Goal: Information Seeking & Learning: Learn about a topic

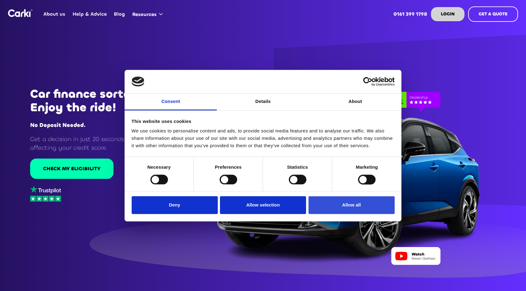
click at [346, 204] on button "Allow all" at bounding box center [351, 205] width 86 height 18
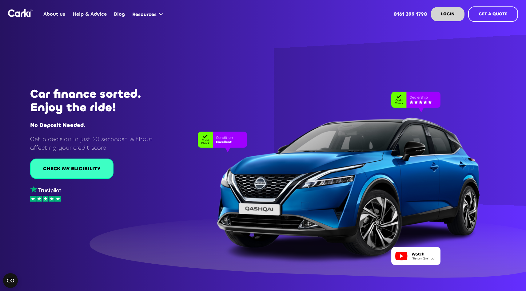
click at [57, 172] on link "CHECK MY ELIGIBILITY" at bounding box center [71, 169] width 83 height 20
click at [54, 15] on link "About us" at bounding box center [54, 14] width 29 height 24
click at [16, 14] on img "home" at bounding box center [20, 13] width 25 height 8
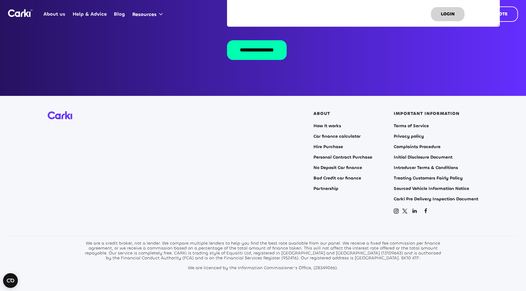
scroll to position [1235, 0]
